Goal: Transaction & Acquisition: Purchase product/service

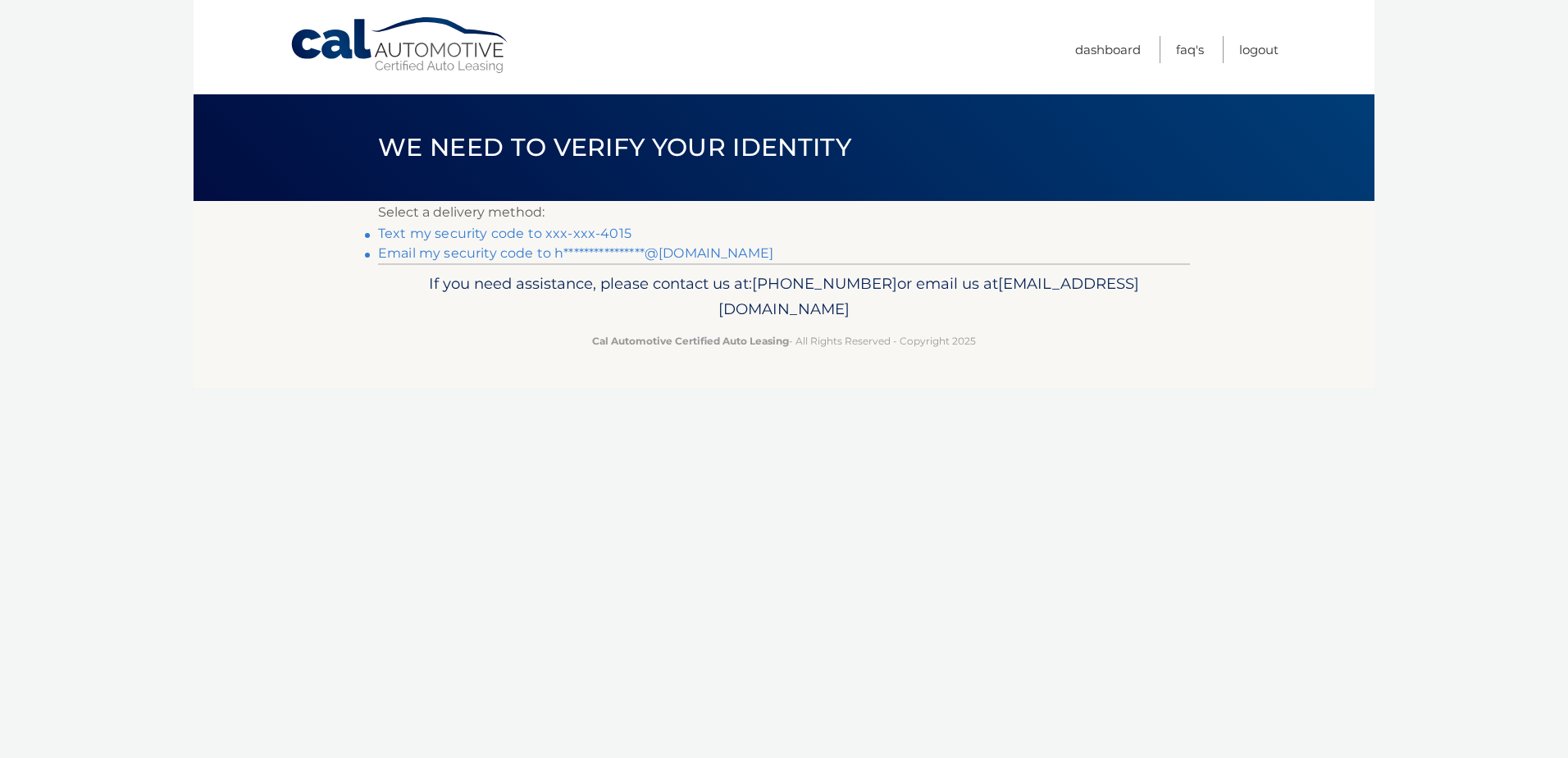
click at [602, 233] on link "Text my security code to xxx-xxx-4015" at bounding box center [505, 232] width 254 height 15
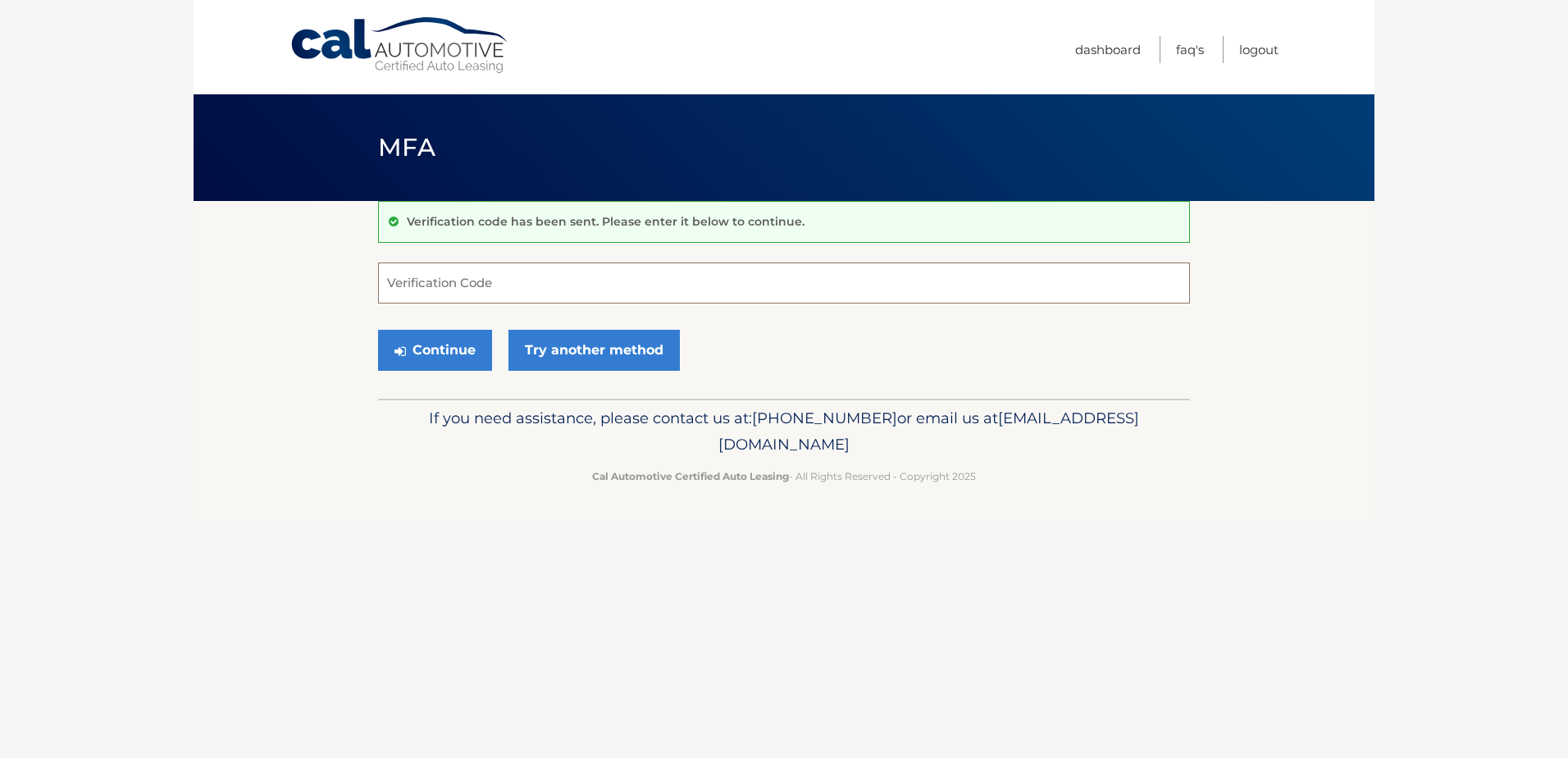
click at [535, 295] on input "Verification Code" at bounding box center [784, 283] width 812 height 41
type input "978545"
click at [427, 356] on button "Continue" at bounding box center [435, 350] width 114 height 41
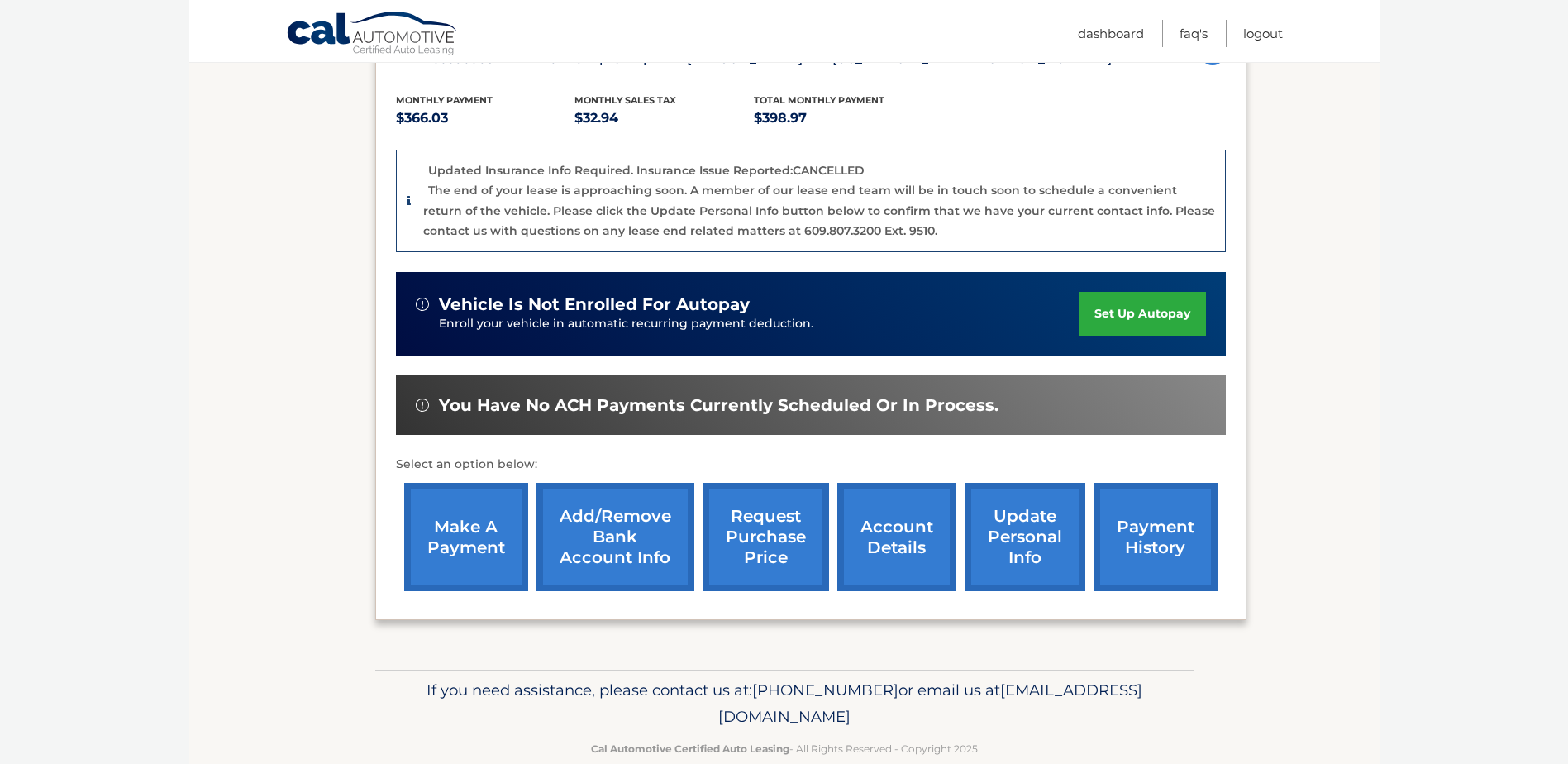
scroll to position [330, 0]
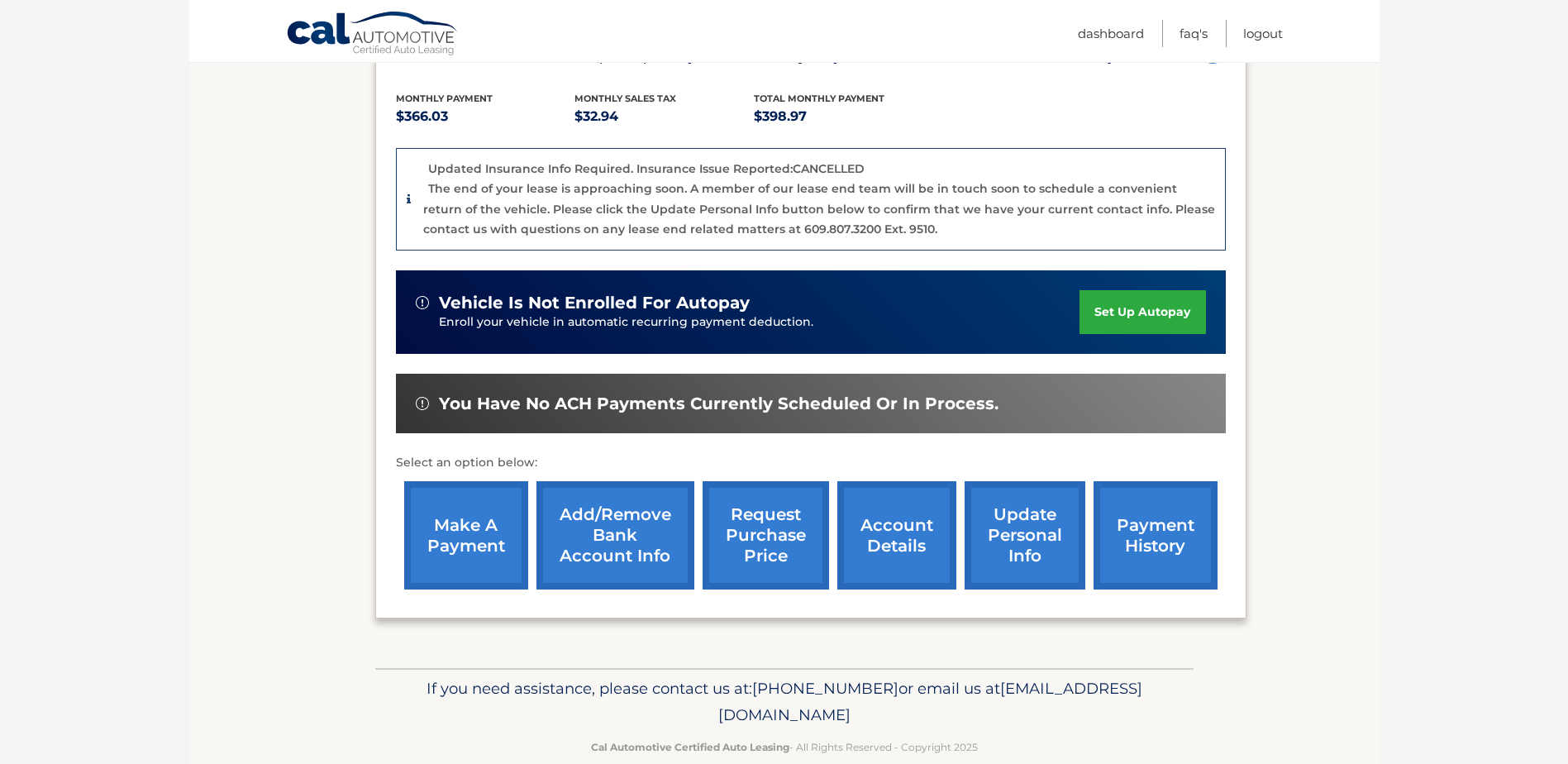
click at [471, 542] on link "make a payment" at bounding box center [466, 535] width 124 height 109
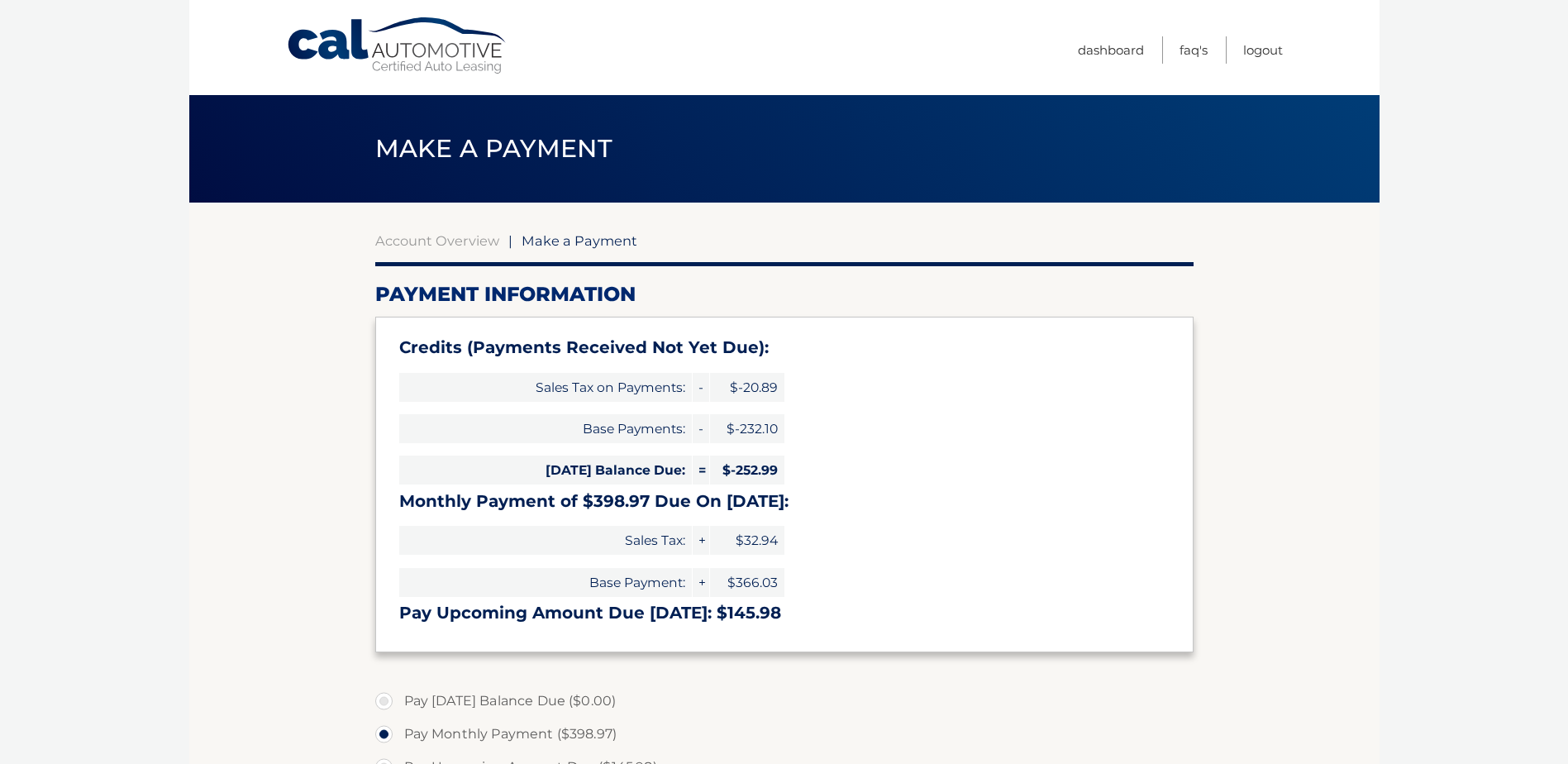
select select "NTQ0ZDM3ZTUtNGMxZS00NTViLTk3NGMtMmNmYzRmYWI0NTBk"
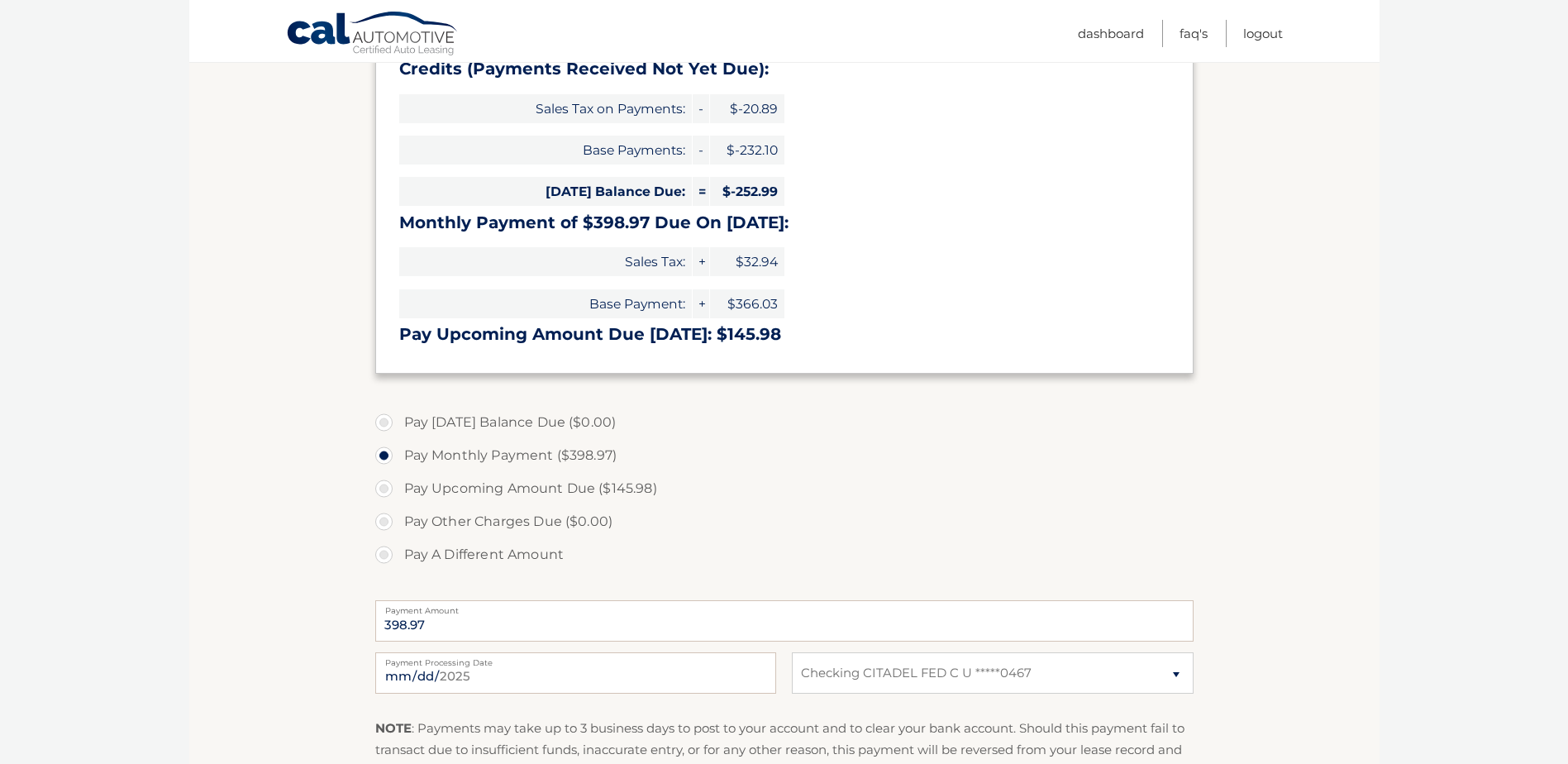
scroll to position [330, 0]
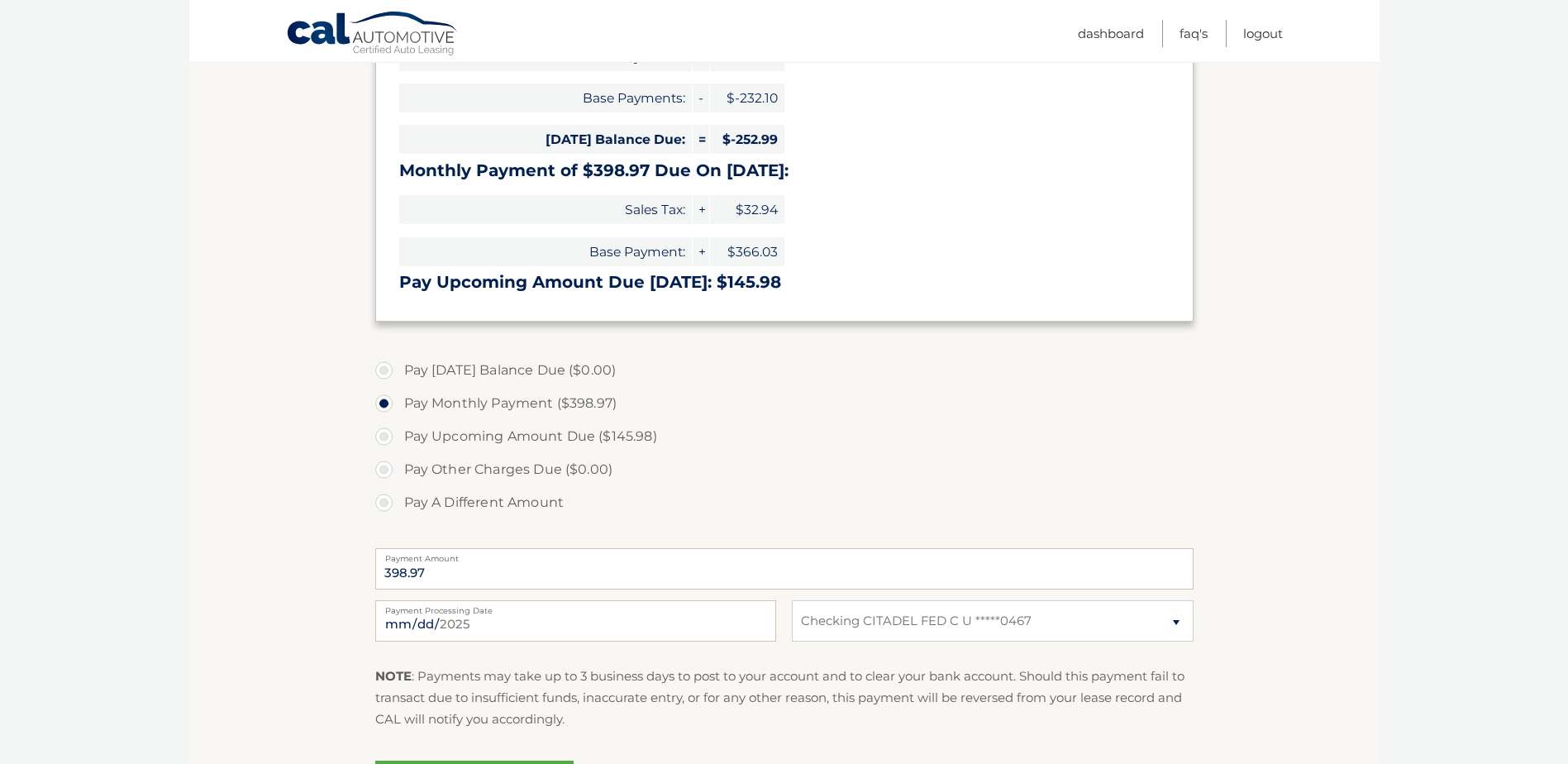
click at [381, 502] on label "Pay A Different Amount" at bounding box center [784, 502] width 819 height 33
click at [381, 502] on input "Pay A Different Amount" at bounding box center [390, 498] width 16 height 26
radio input "true"
type input "100.00"
click at [248, 616] on section "Account Overview | Make a Payment Payment Information Credits (Payments Receive…" at bounding box center [784, 354] width 1190 height 965
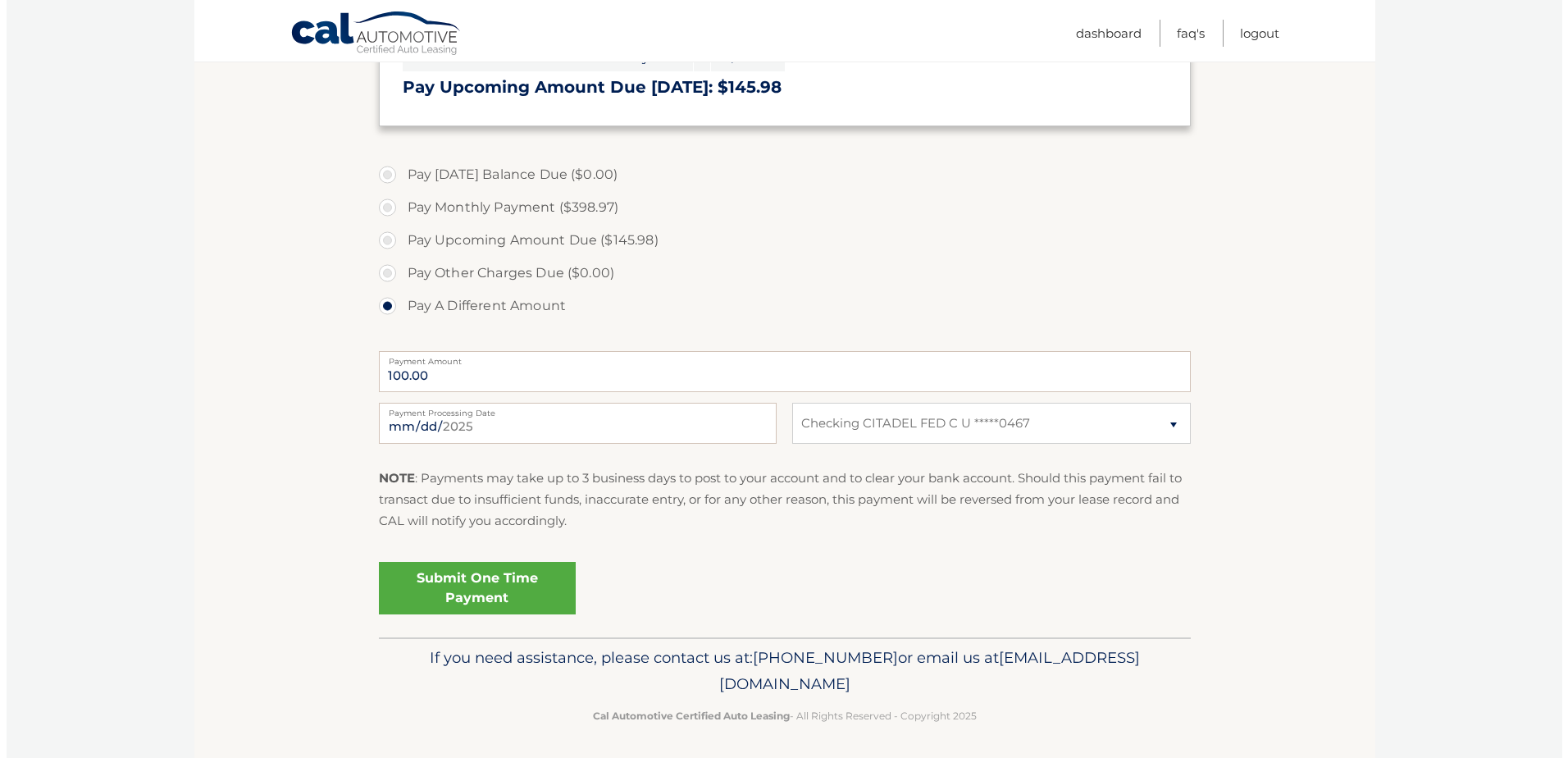
scroll to position [525, 0]
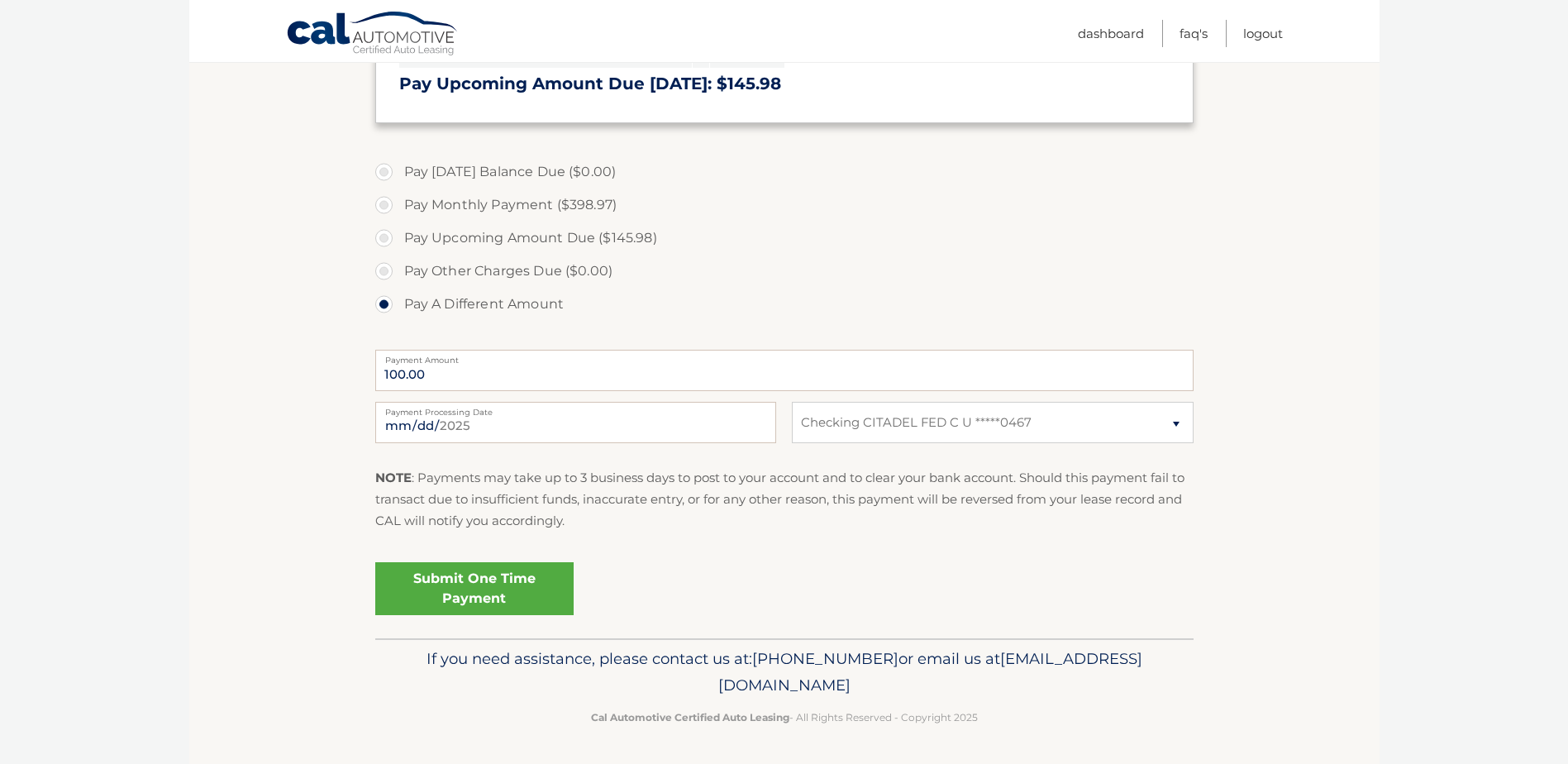
click at [443, 581] on link "Submit One Time Payment" at bounding box center [474, 588] width 198 height 53
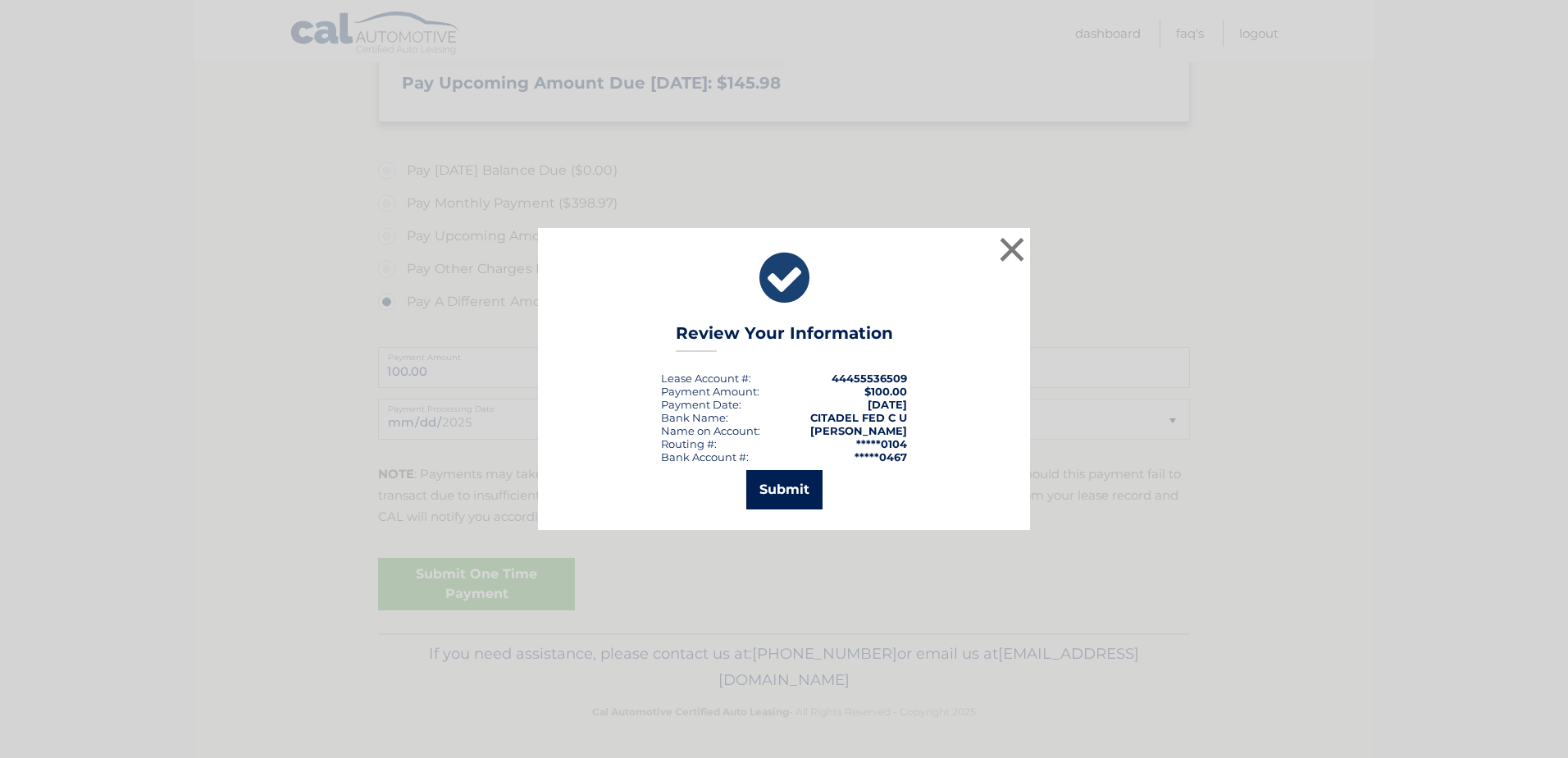
click at [790, 487] on button "Submit" at bounding box center [784, 490] width 77 height 39
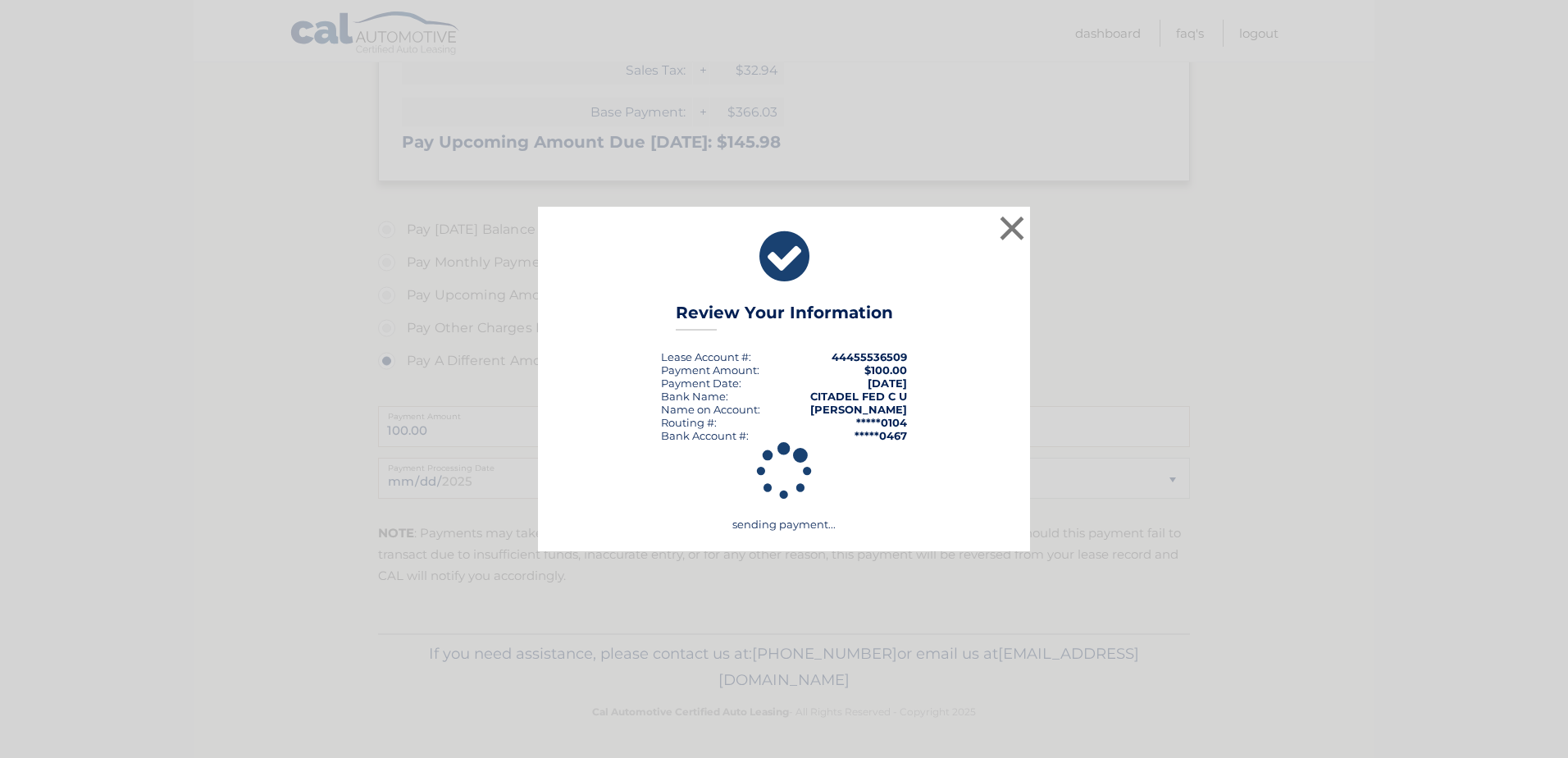
scroll to position [466, 0]
